Goal: Transaction & Acquisition: Book appointment/travel/reservation

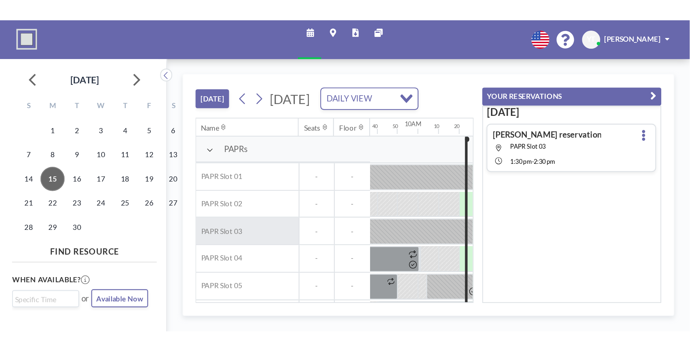
scroll to position [0, 506]
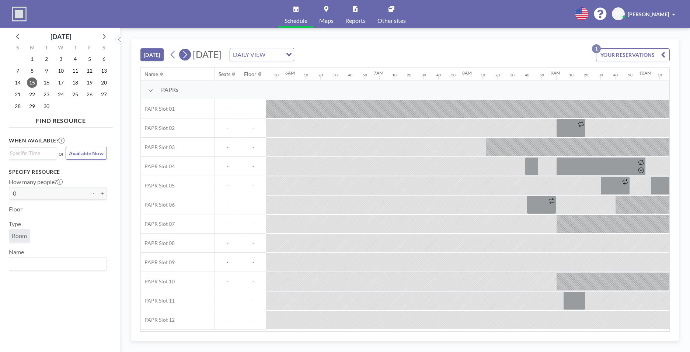
click at [187, 54] on icon at bounding box center [185, 55] width 4 height 8
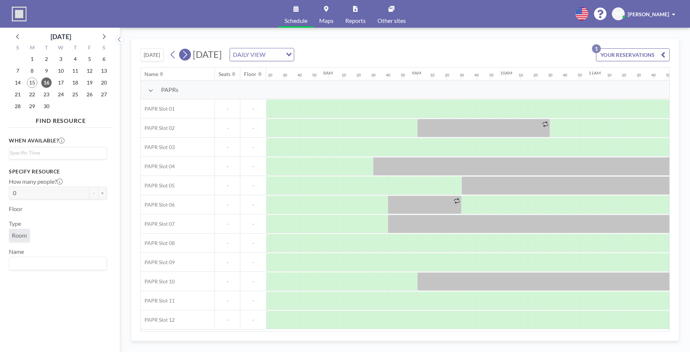
scroll to position [0, 752]
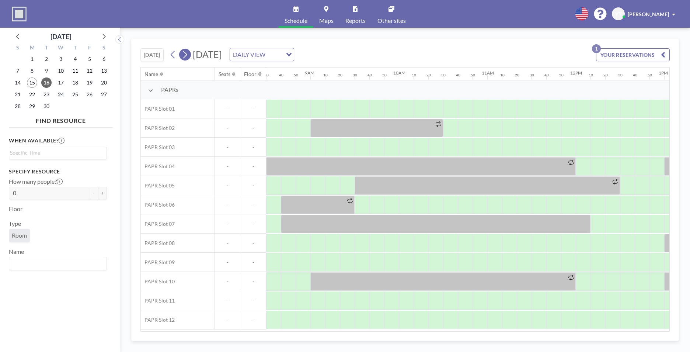
click at [185, 54] on icon at bounding box center [184, 54] width 7 height 11
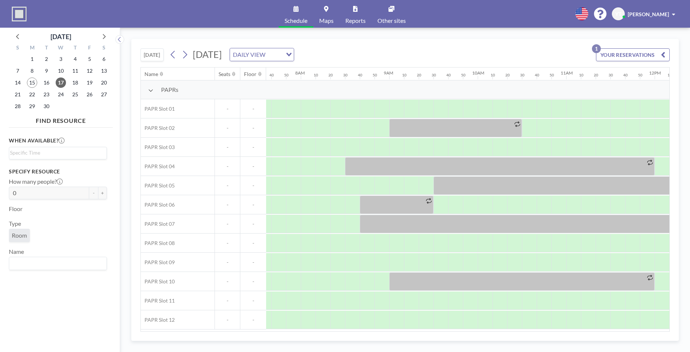
scroll to position [0, 693]
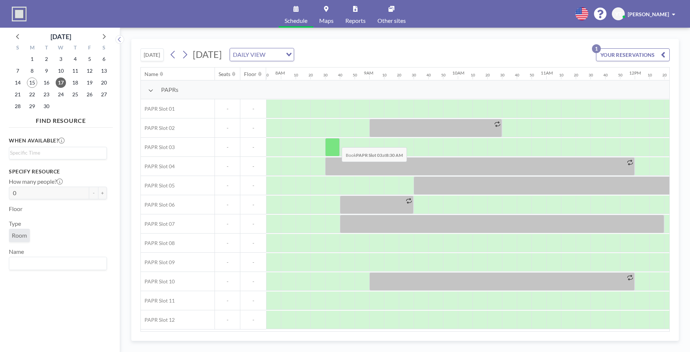
click at [295, 133] on div at bounding box center [332, 147] width 15 height 18
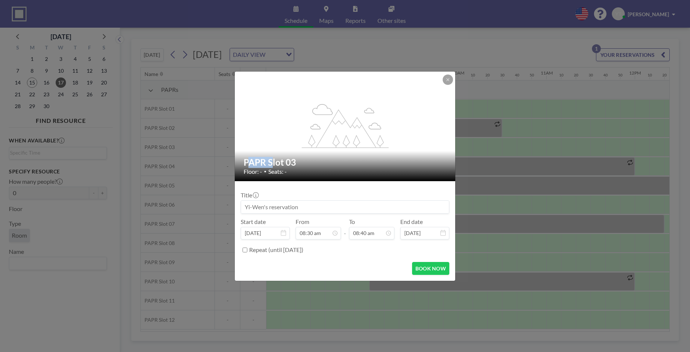
click at [295, 133] on icon "flex-grow: 1.2;" at bounding box center [345, 126] width 88 height 44
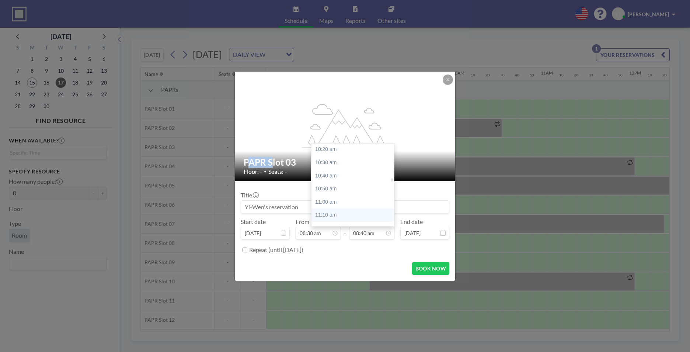
scroll to position [830, 0]
click at [295, 133] on div "11:00 am" at bounding box center [355, 186] width 86 height 13
type input "11:00 am"
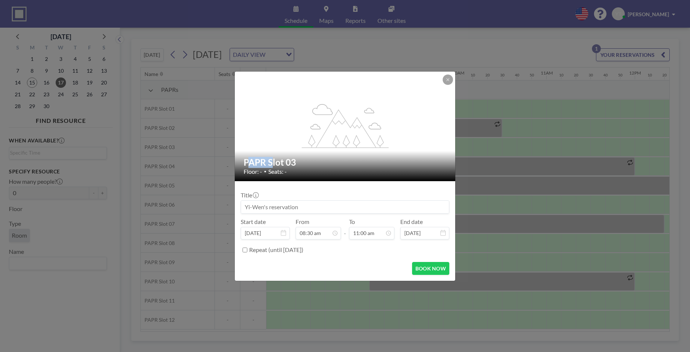
scroll to position [0, 0]
click at [295, 133] on button "BOOK NOW" at bounding box center [430, 268] width 37 height 13
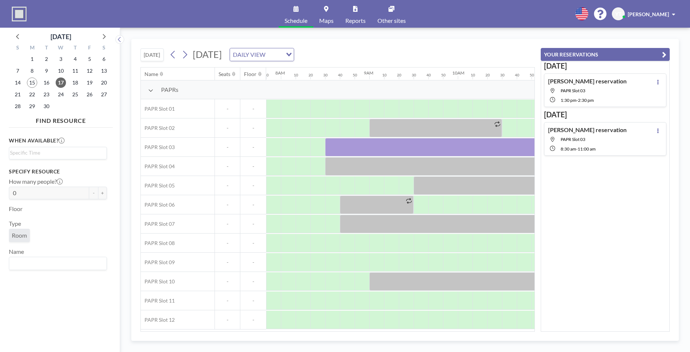
drag, startPoint x: 555, startPoint y: 38, endPoint x: 529, endPoint y: 52, distance: 29.0
click at [295, 38] on div "[DATE] [DATE] DAILY VIEW Loading... Name Seats Floor 12AM 10 20 30 40 50 1AM 10…" at bounding box center [405, 190] width 570 height 324
click at [295, 54] on icon "button" at bounding box center [664, 54] width 4 height 9
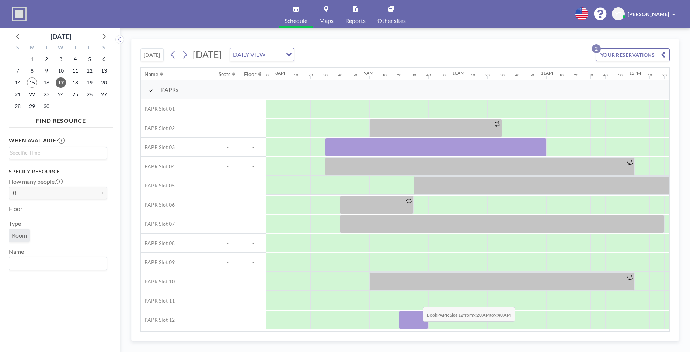
scroll to position [2, 693]
click at [295, 133] on div at bounding box center [421, 319] width 44 height 18
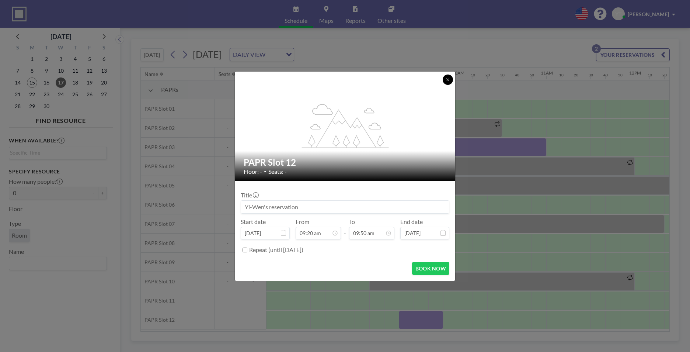
click at [295, 79] on button at bounding box center [448, 79] width 10 height 10
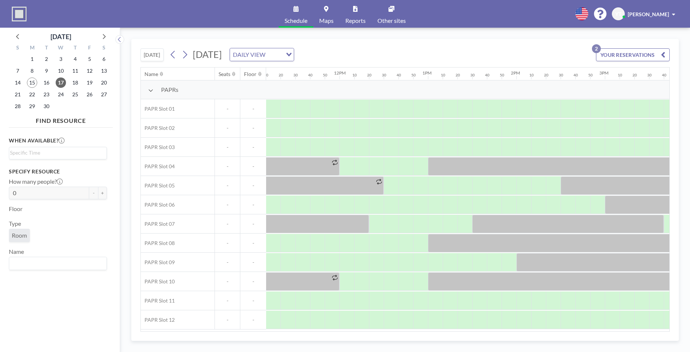
scroll to position [2, 1006]
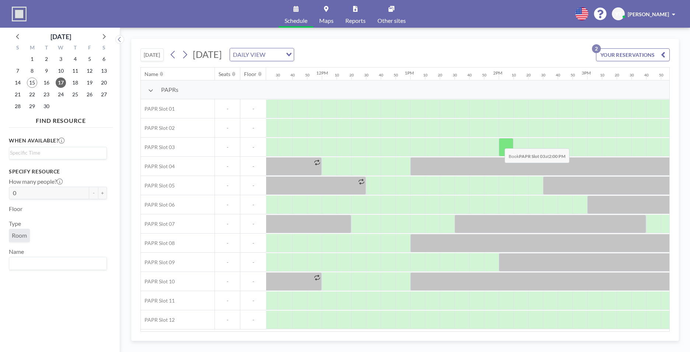
click at [295, 133] on div at bounding box center [506, 147] width 15 height 18
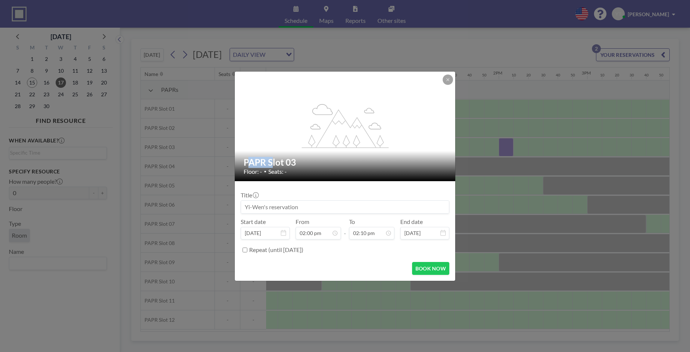
click at [295, 133] on div "flex-grow: 1.2; PAPR Slot 03 Floor: - • Seats: - Title Start date [DATE] From 0…" at bounding box center [345, 176] width 690 height 352
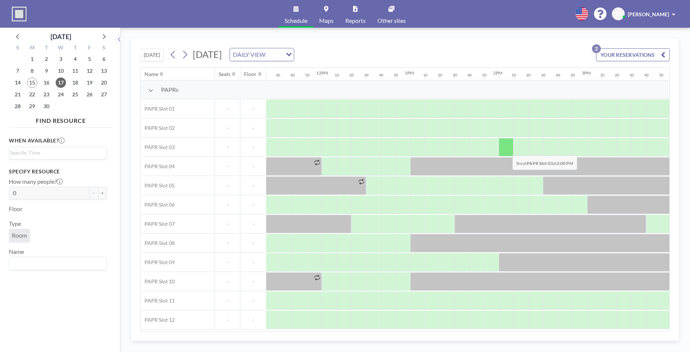
click at [295, 133] on div at bounding box center [506, 147] width 15 height 18
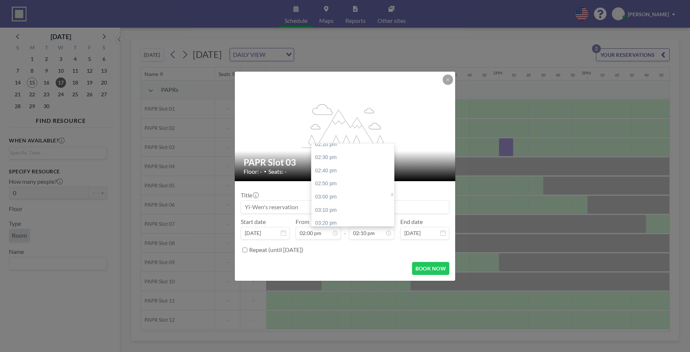
scroll to position [1152, 0]
click at [295, 133] on div "03:30 pm" at bounding box center [355, 218] width 86 height 13
type input "03:30 pm"
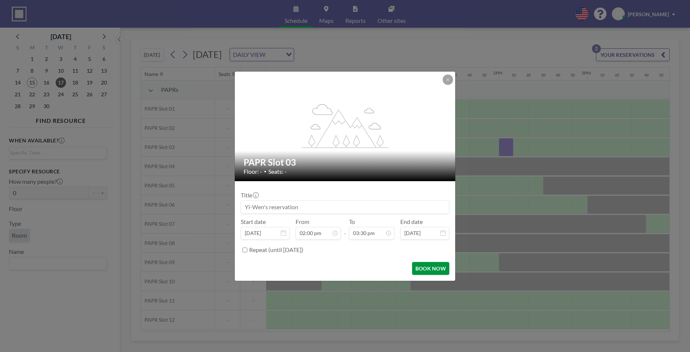
click at [295, 133] on button "BOOK NOW" at bounding box center [430, 268] width 37 height 13
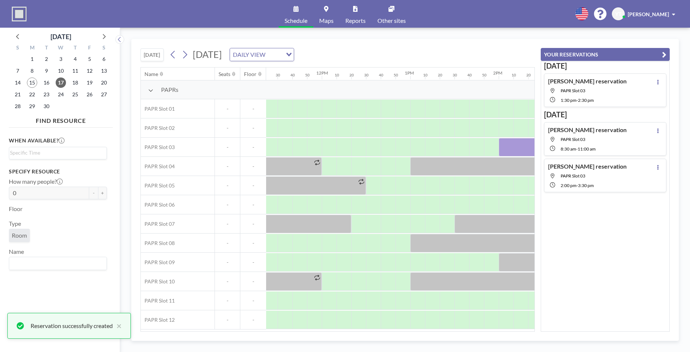
scroll to position [0, 0]
click at [295, 55] on button "YOUR RESERVATIONS" at bounding box center [605, 54] width 129 height 13
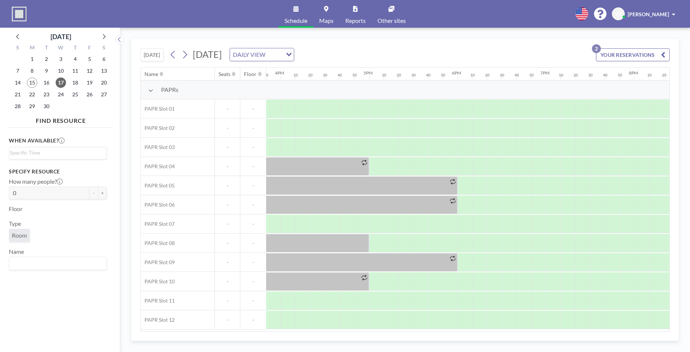
scroll to position [0, 1006]
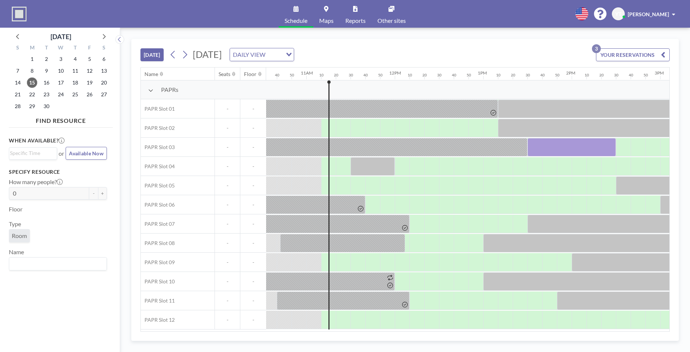
scroll to position [0, 973]
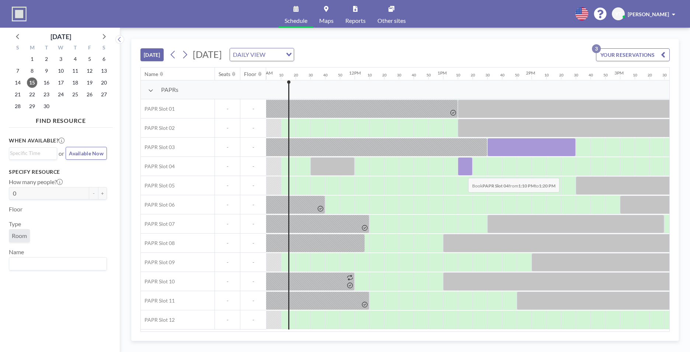
click at [462, 172] on div at bounding box center [465, 166] width 15 height 18
click at [467, 167] on div at bounding box center [465, 166] width 15 height 18
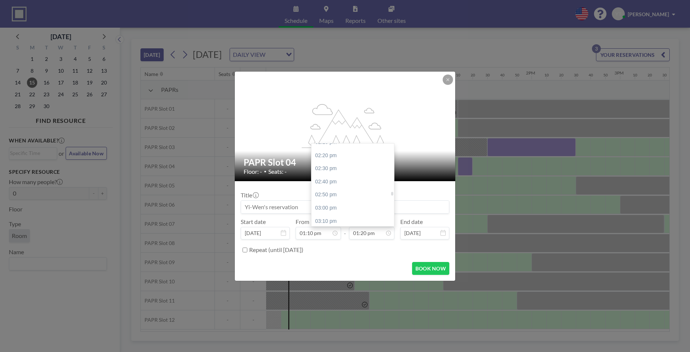
scroll to position [1124, 0]
click at [367, 203] on div "03:00 pm" at bounding box center [355, 207] width 86 height 13
type input "03:00 pm"
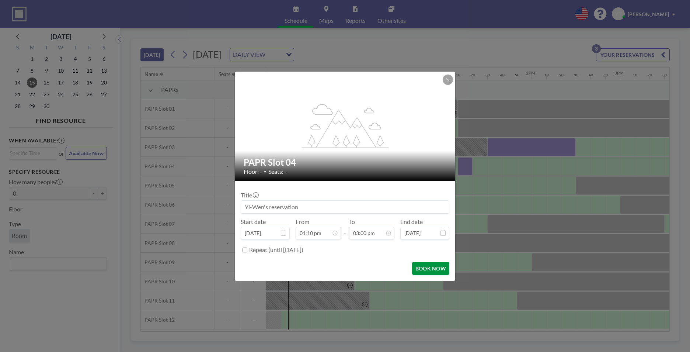
click at [425, 271] on button "BOOK NOW" at bounding box center [430, 268] width 37 height 13
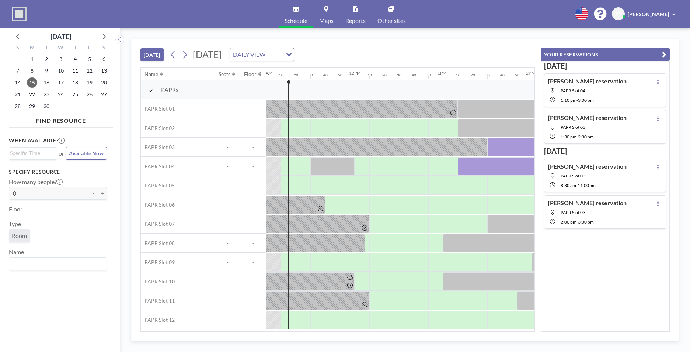
click at [663, 53] on icon "button" at bounding box center [664, 54] width 4 height 9
